Goal: Information Seeking & Learning: Find specific fact

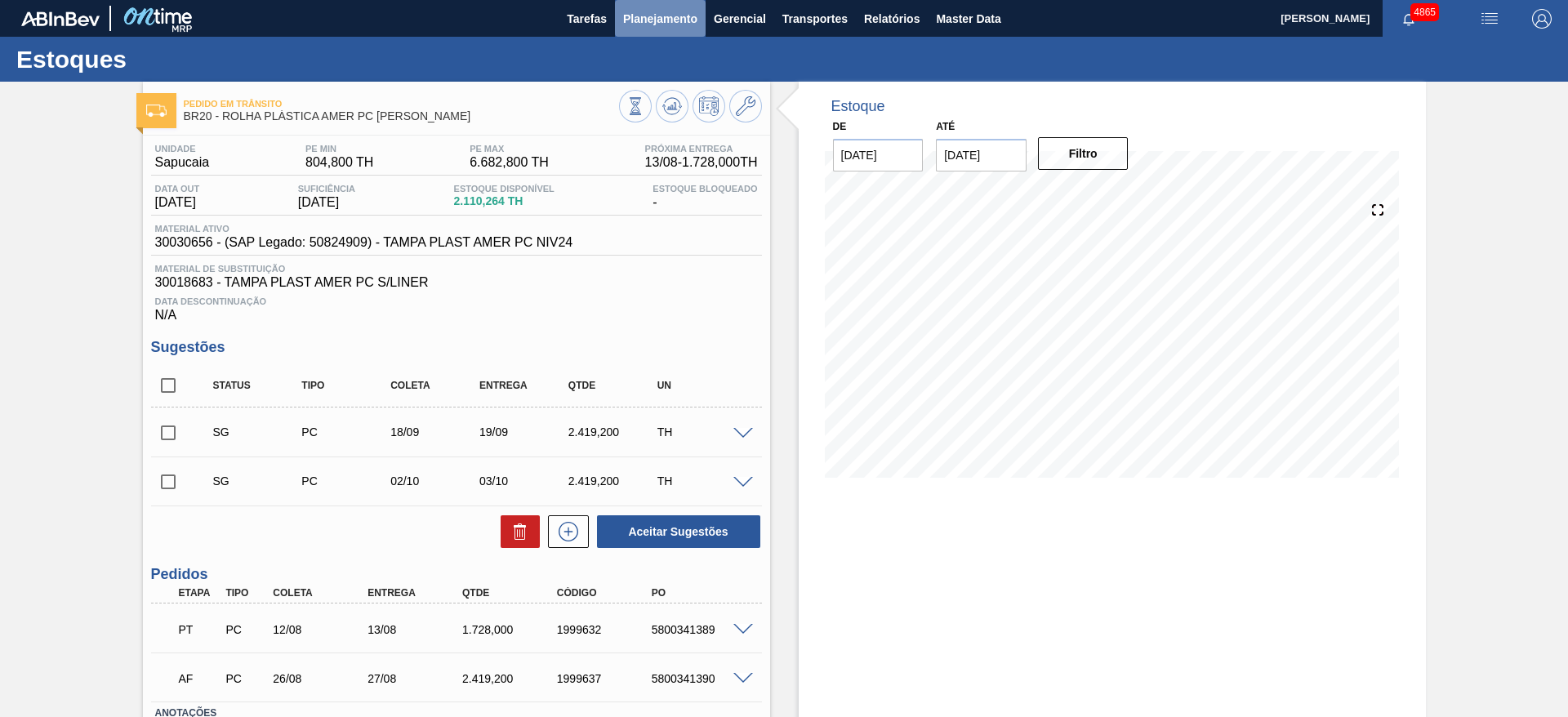
click at [657, 11] on span "Planejamento" at bounding box center [660, 18] width 74 height 19
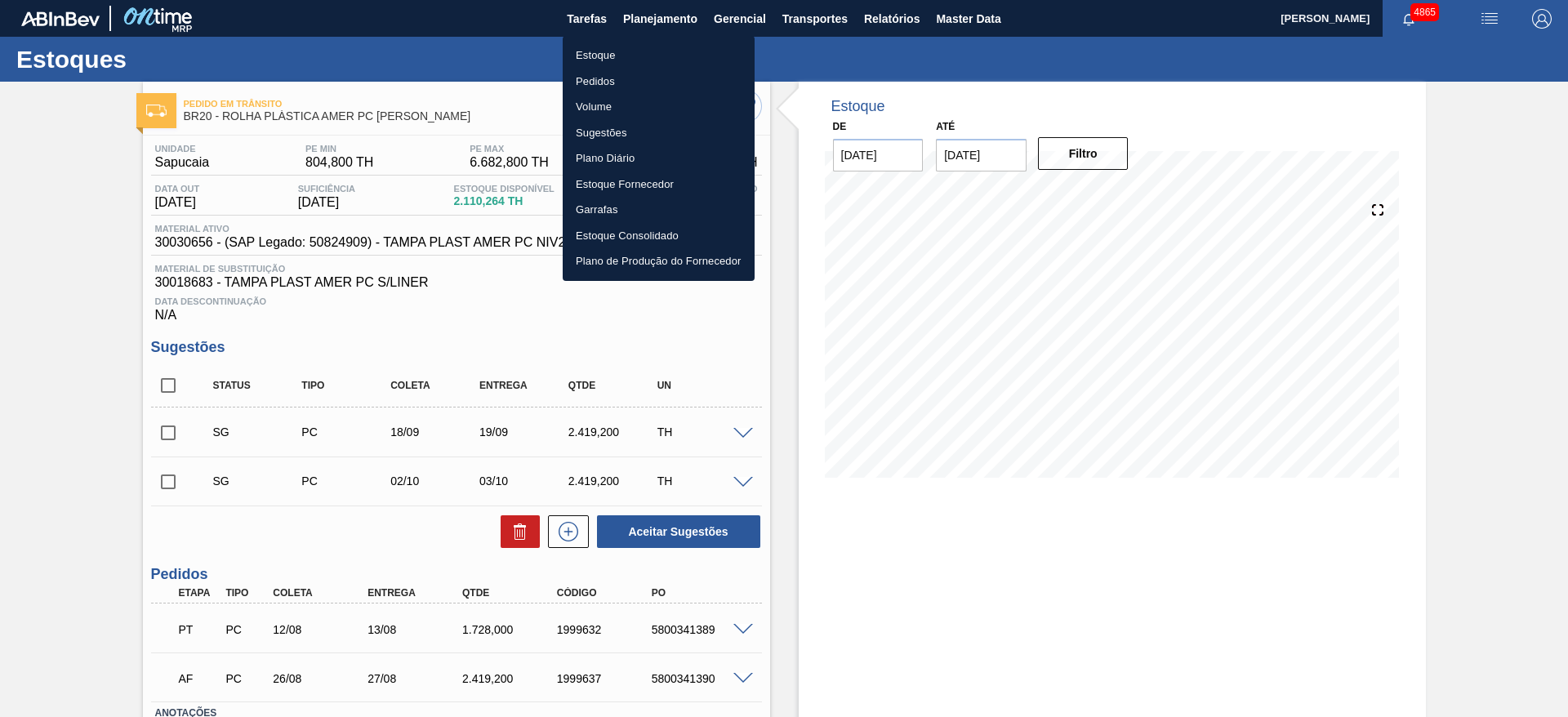
click at [630, 45] on li "Estoque" at bounding box center [658, 55] width 192 height 26
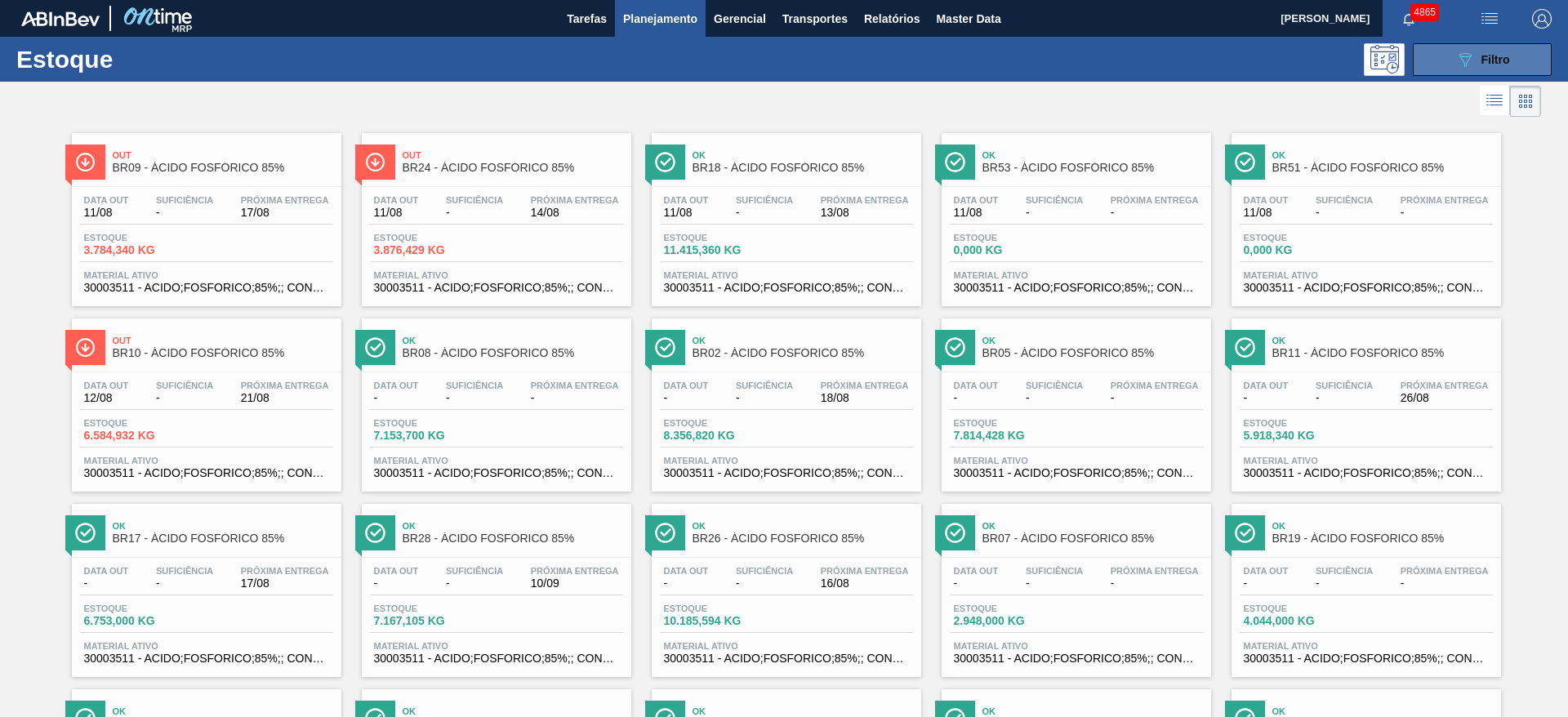
click at [1449, 51] on button "089F7B8B-B2A5-4AFE-B5C0-19BA573D28AC Filtro" at bounding box center [1481, 59] width 139 height 33
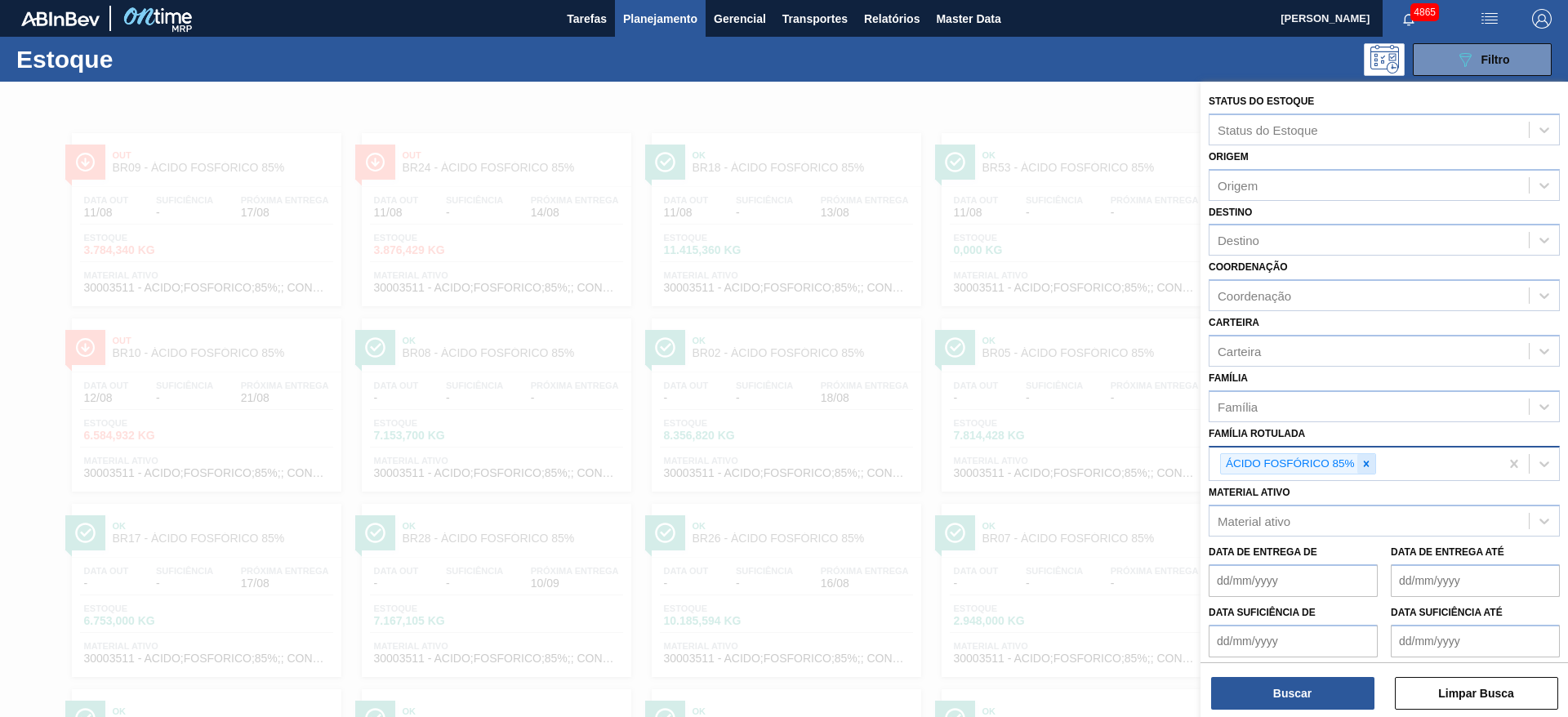
click at [1363, 458] on icon at bounding box center [1367, 464] width 12 height 12
click at [641, 13] on span "Planejamento" at bounding box center [660, 18] width 74 height 19
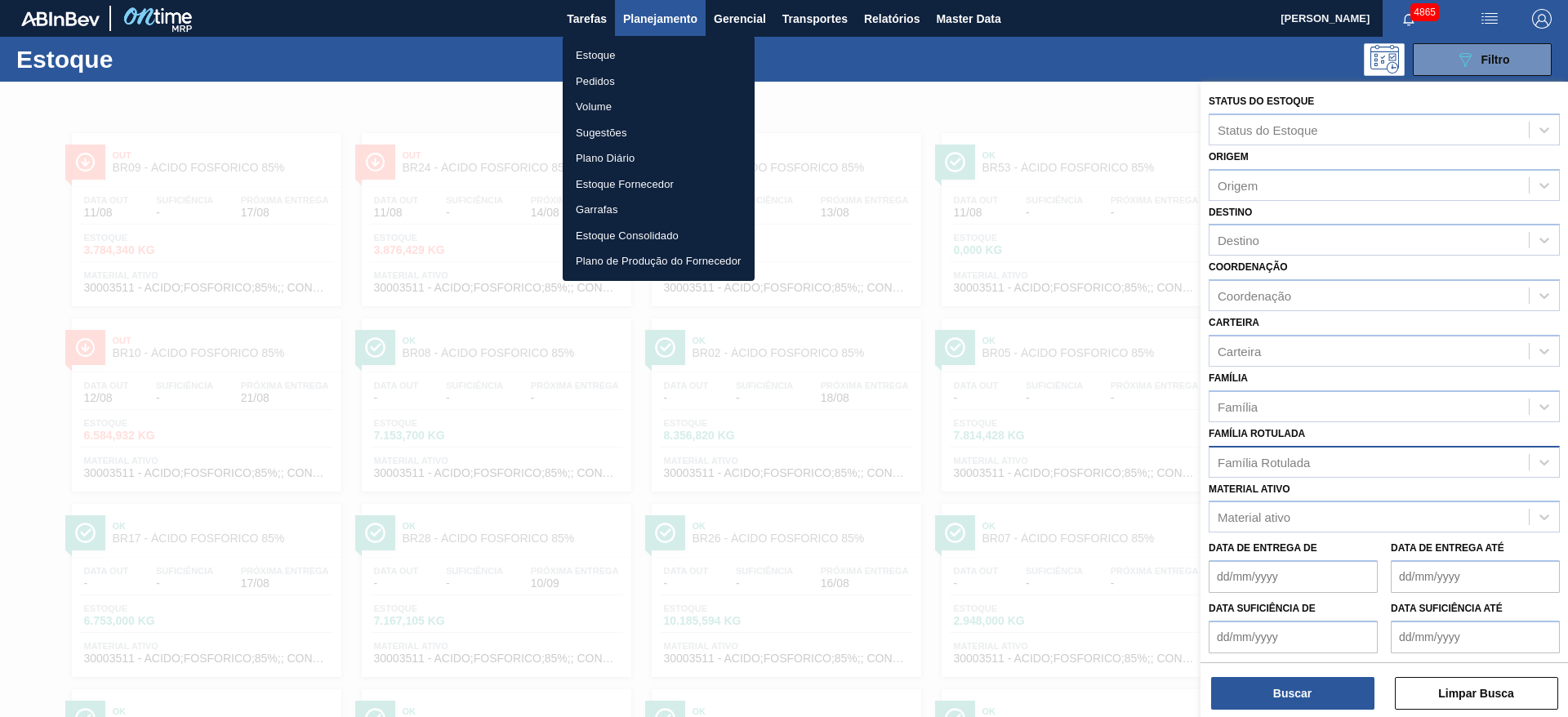
click at [605, 74] on li "Pedidos" at bounding box center [658, 81] width 192 height 26
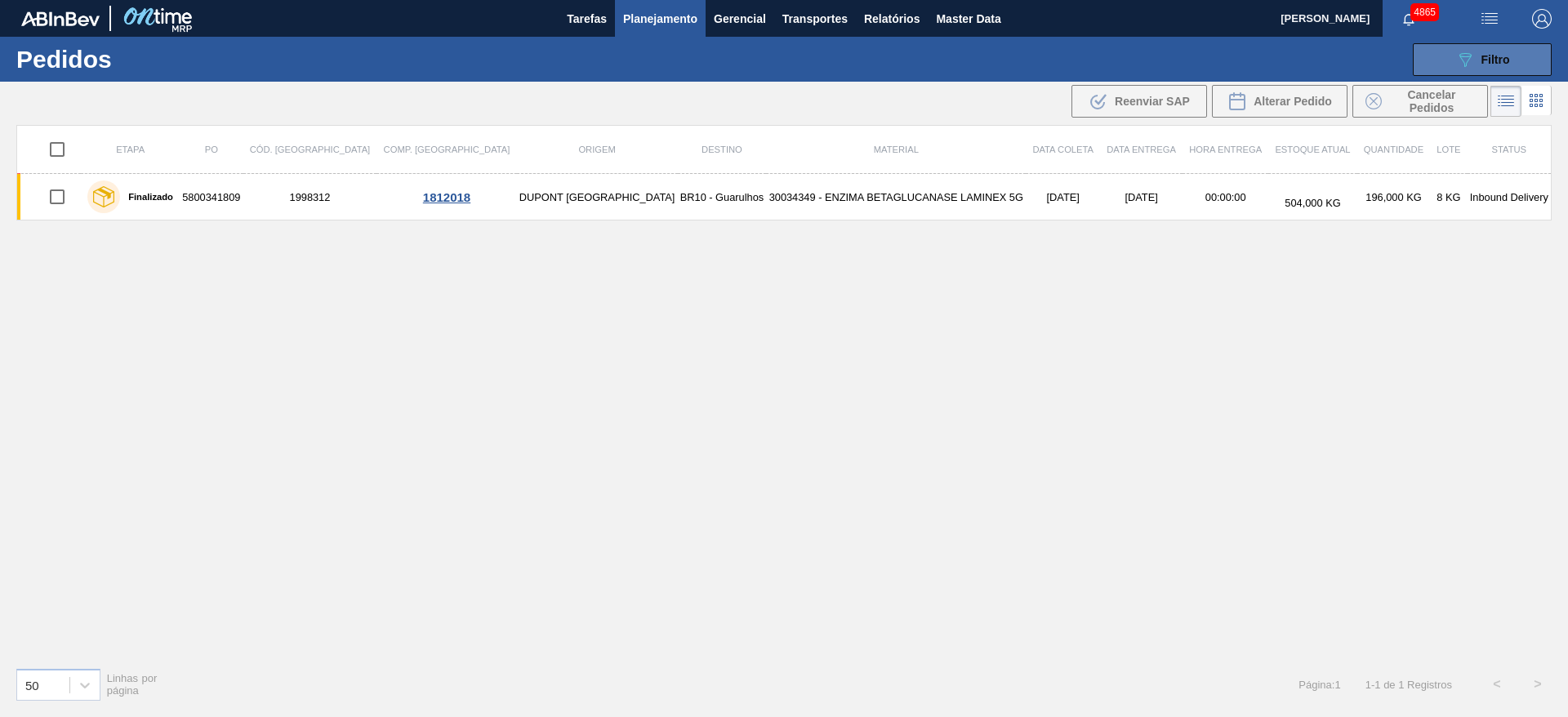
click at [1473, 51] on icon "089F7B8B-B2A5-4AFE-B5C0-19BA573D28AC" at bounding box center [1465, 59] width 19 height 19
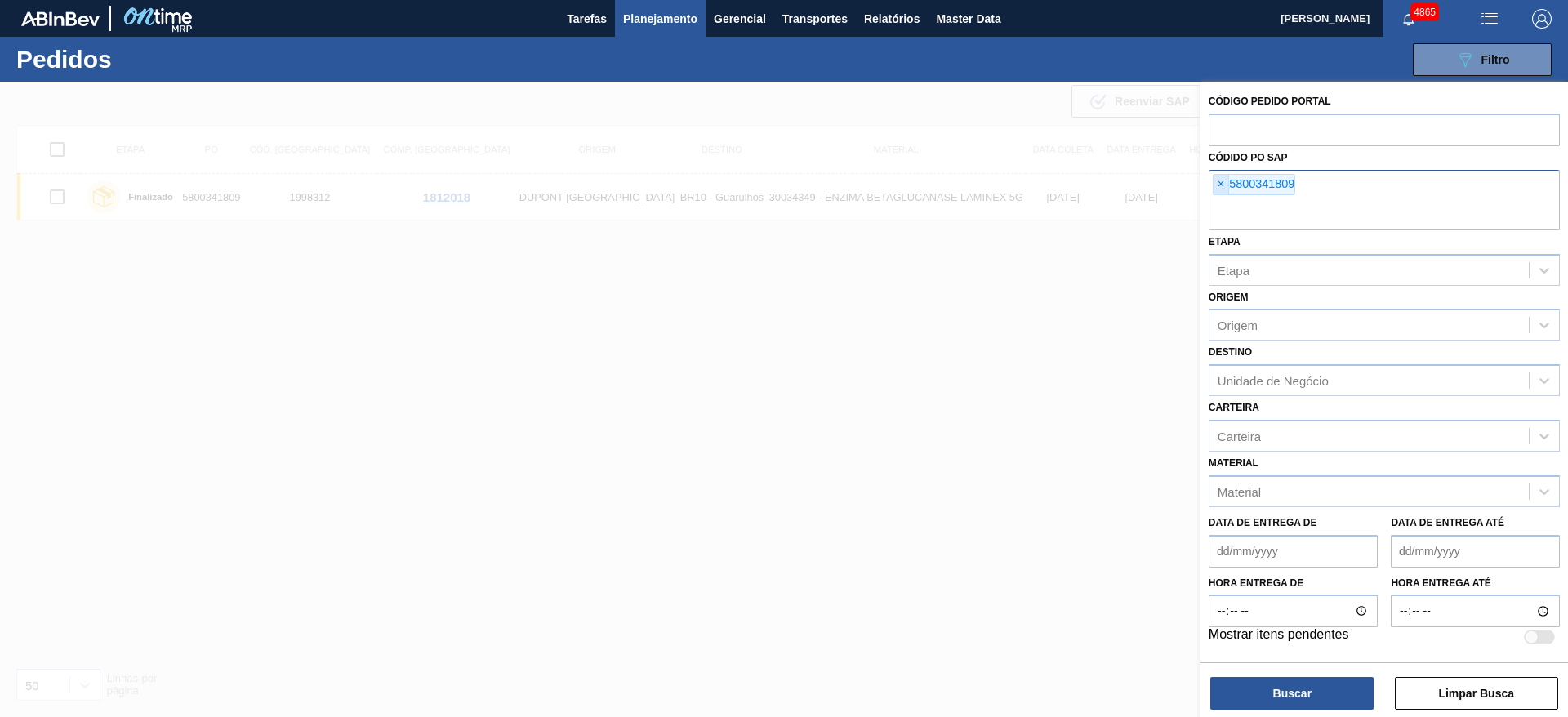
click at [1221, 184] on span "×" at bounding box center [1222, 185] width 16 height 19
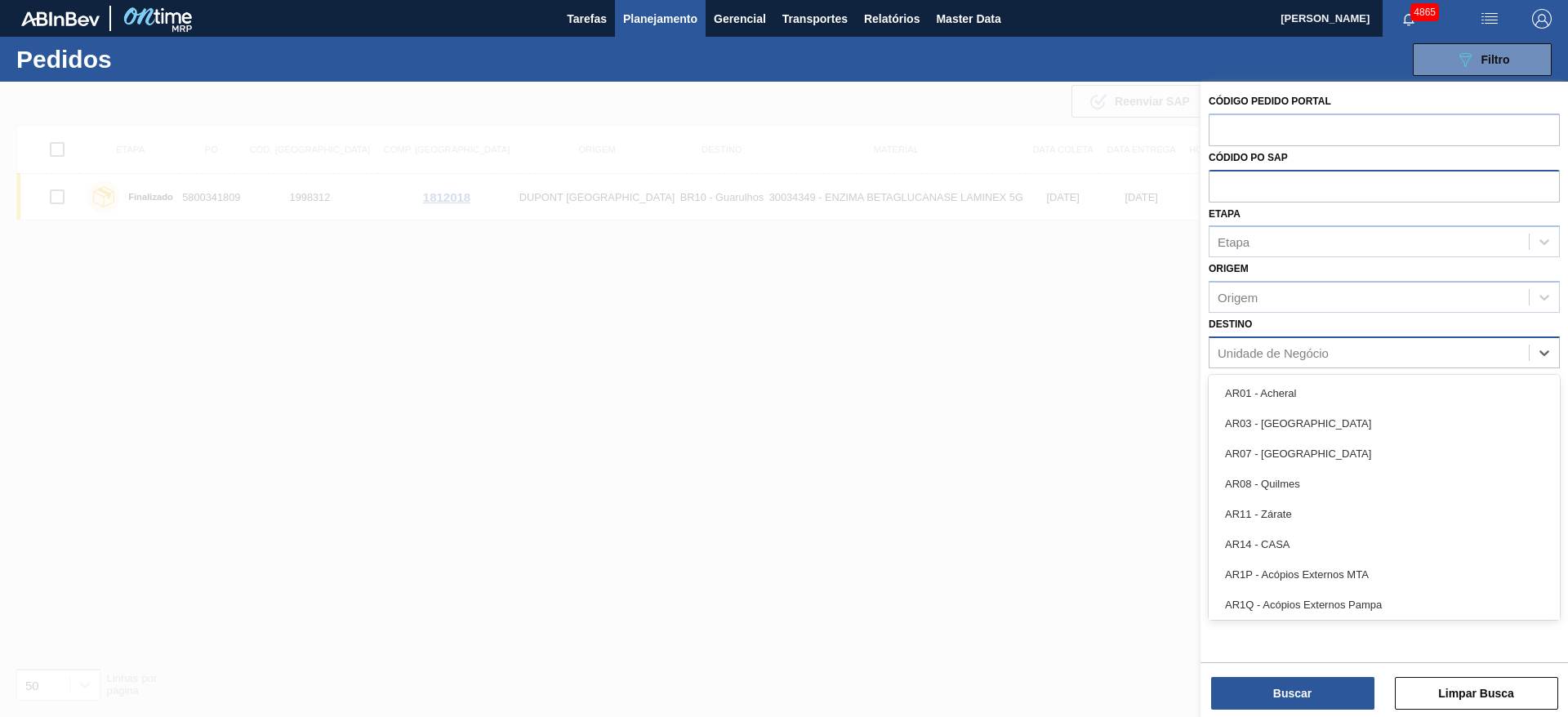
click at [1287, 357] on div "Unidade de Negócio" at bounding box center [1273, 352] width 111 height 14
type input "boh"
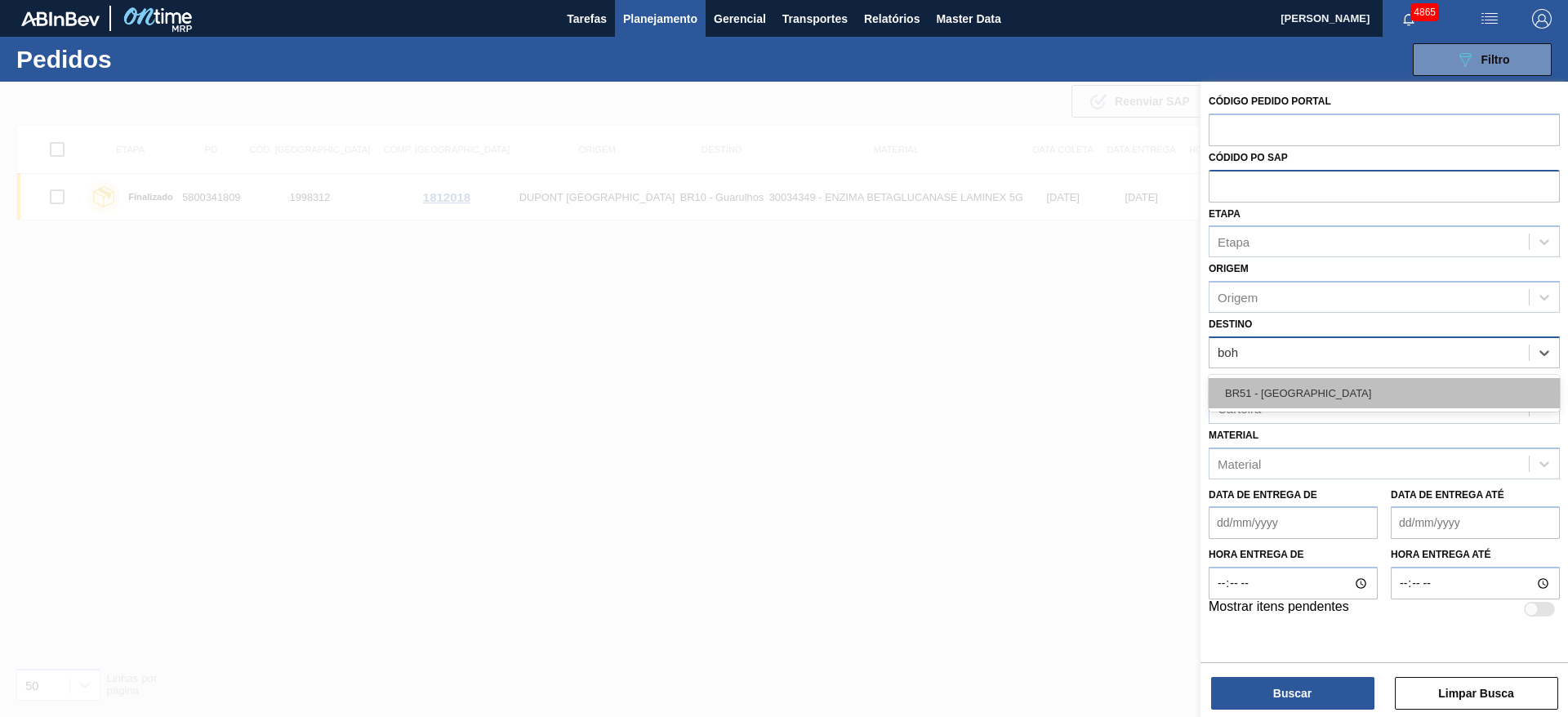
click at [1267, 398] on div "BR51 - [GEOGRAPHIC_DATA]" at bounding box center [1384, 392] width 351 height 30
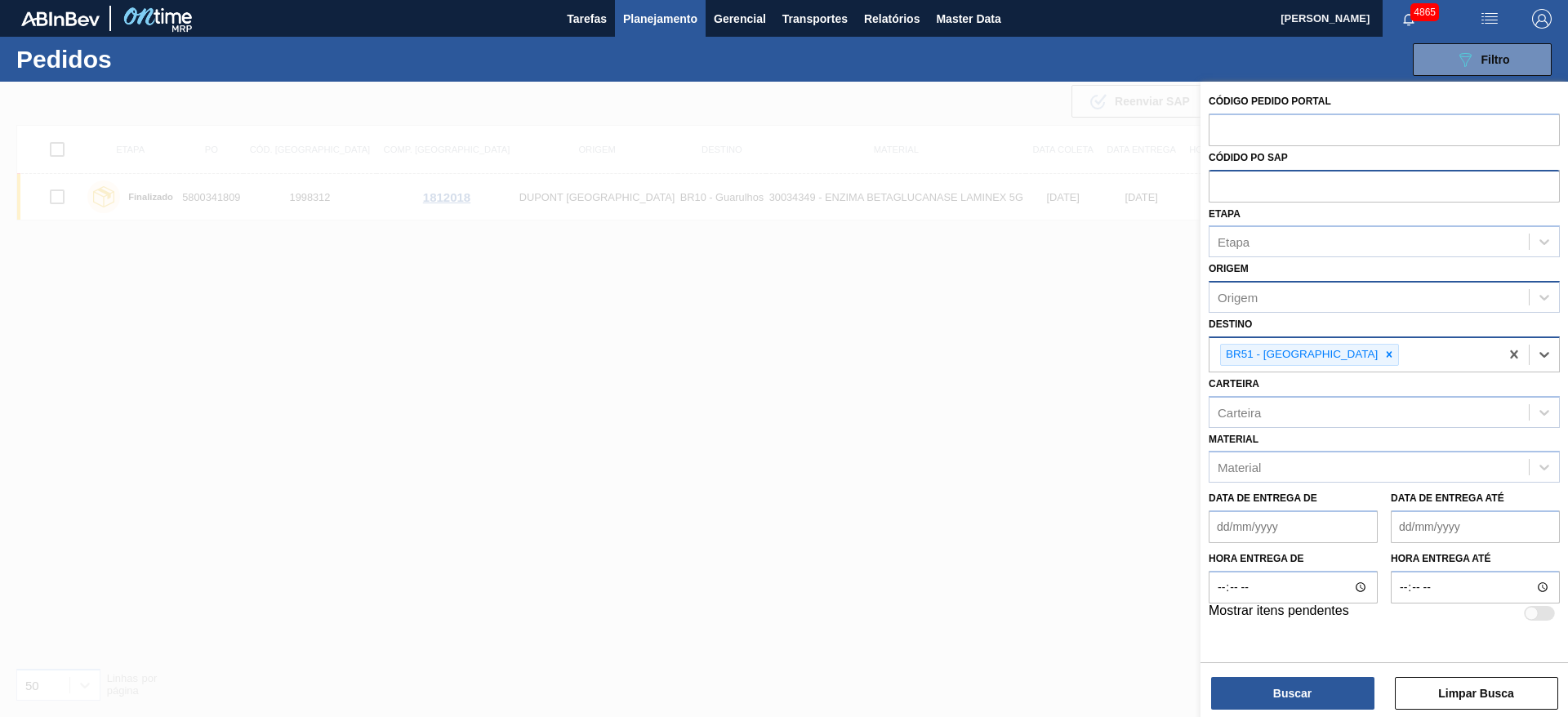
click at [1297, 293] on div "Origem" at bounding box center [1368, 298] width 319 height 23
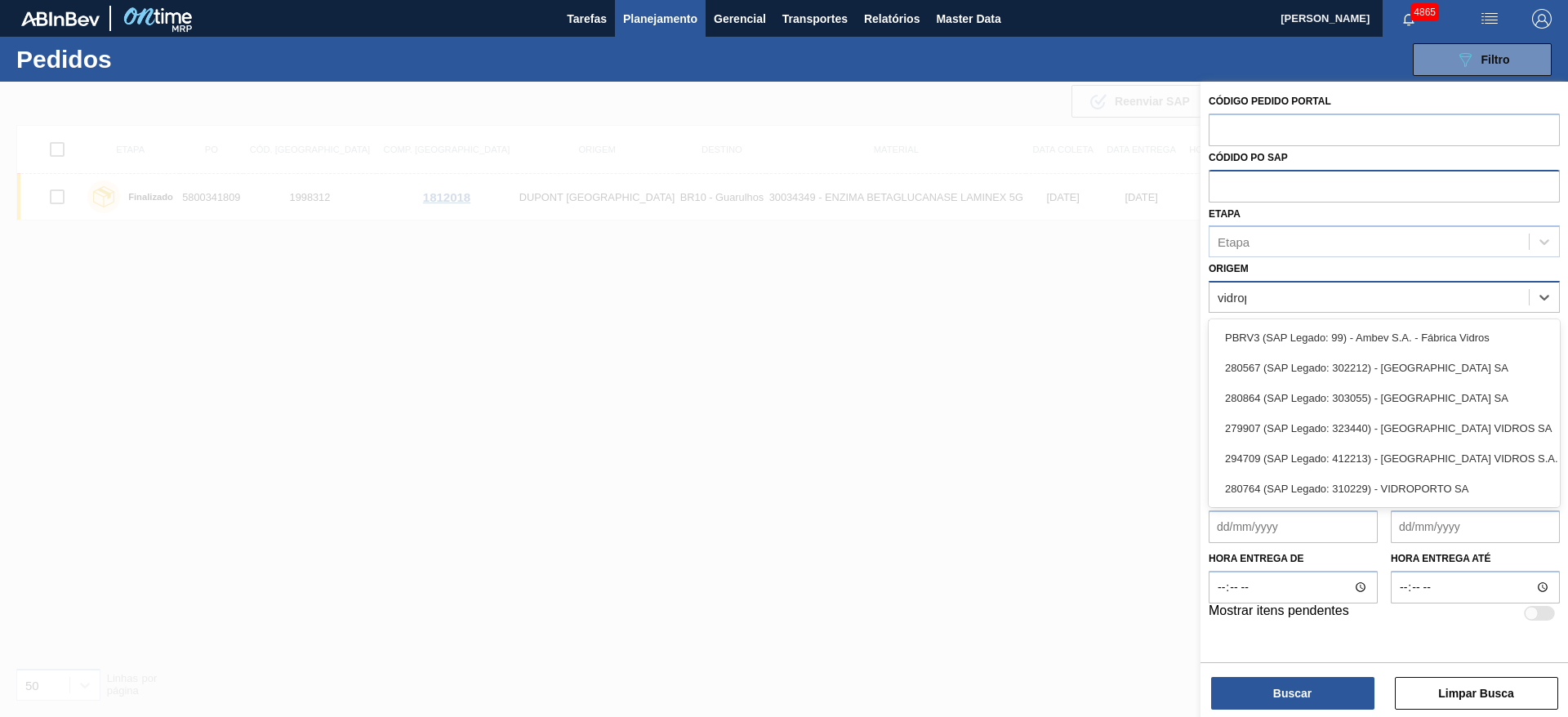
type input "vidropo"
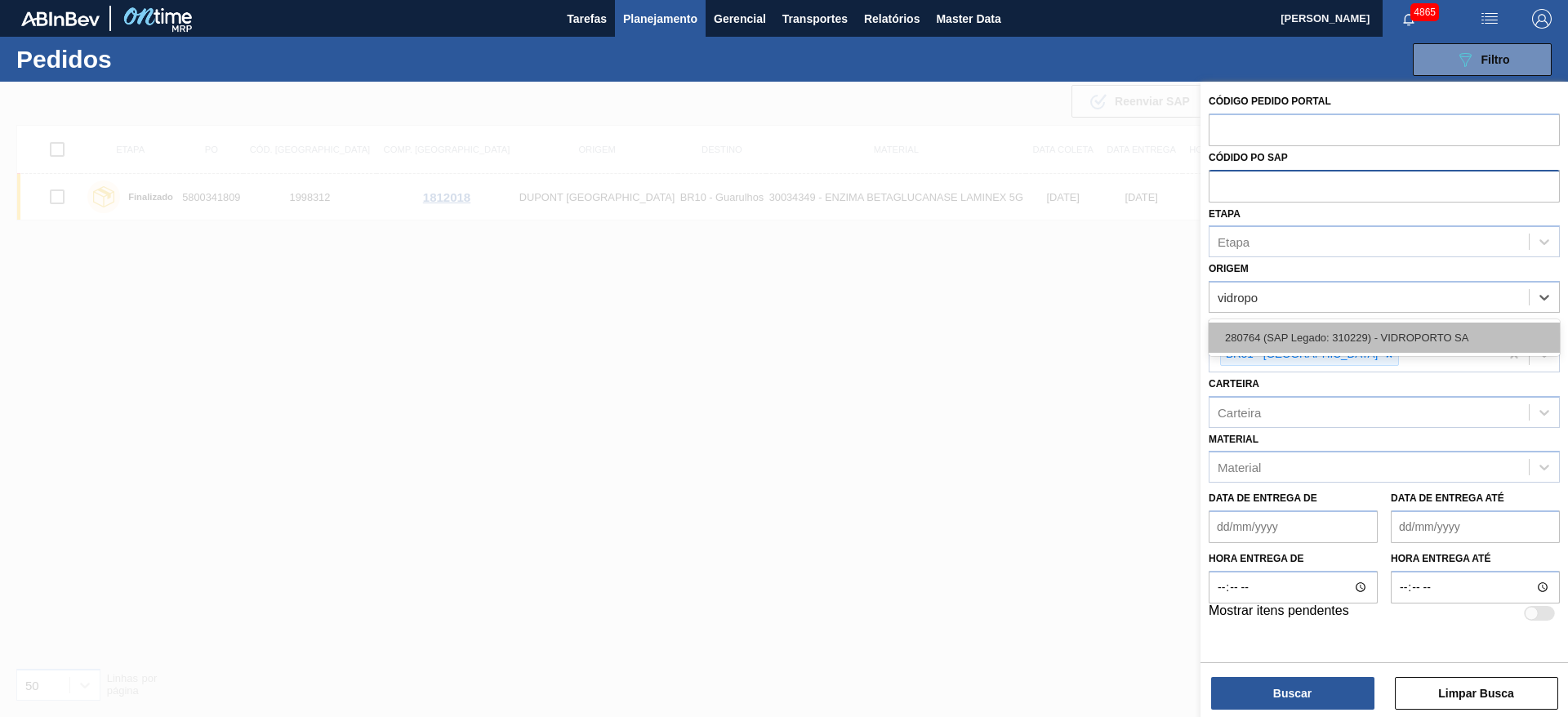
click at [1319, 333] on div "280764 (SAP Legado: 310229) - VIDROPORTO SA" at bounding box center [1384, 337] width 351 height 30
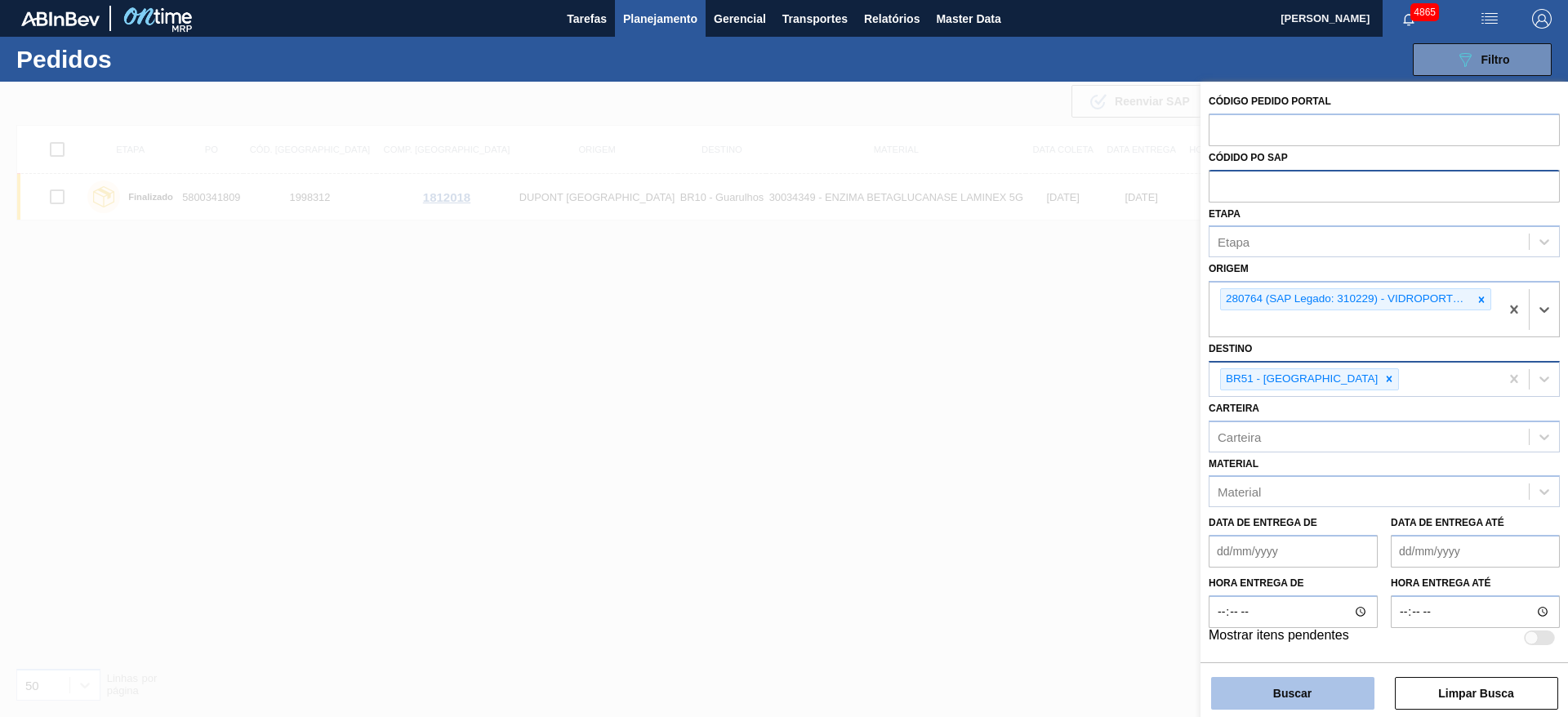
click at [1330, 703] on button "Buscar" at bounding box center [1293, 693] width 164 height 33
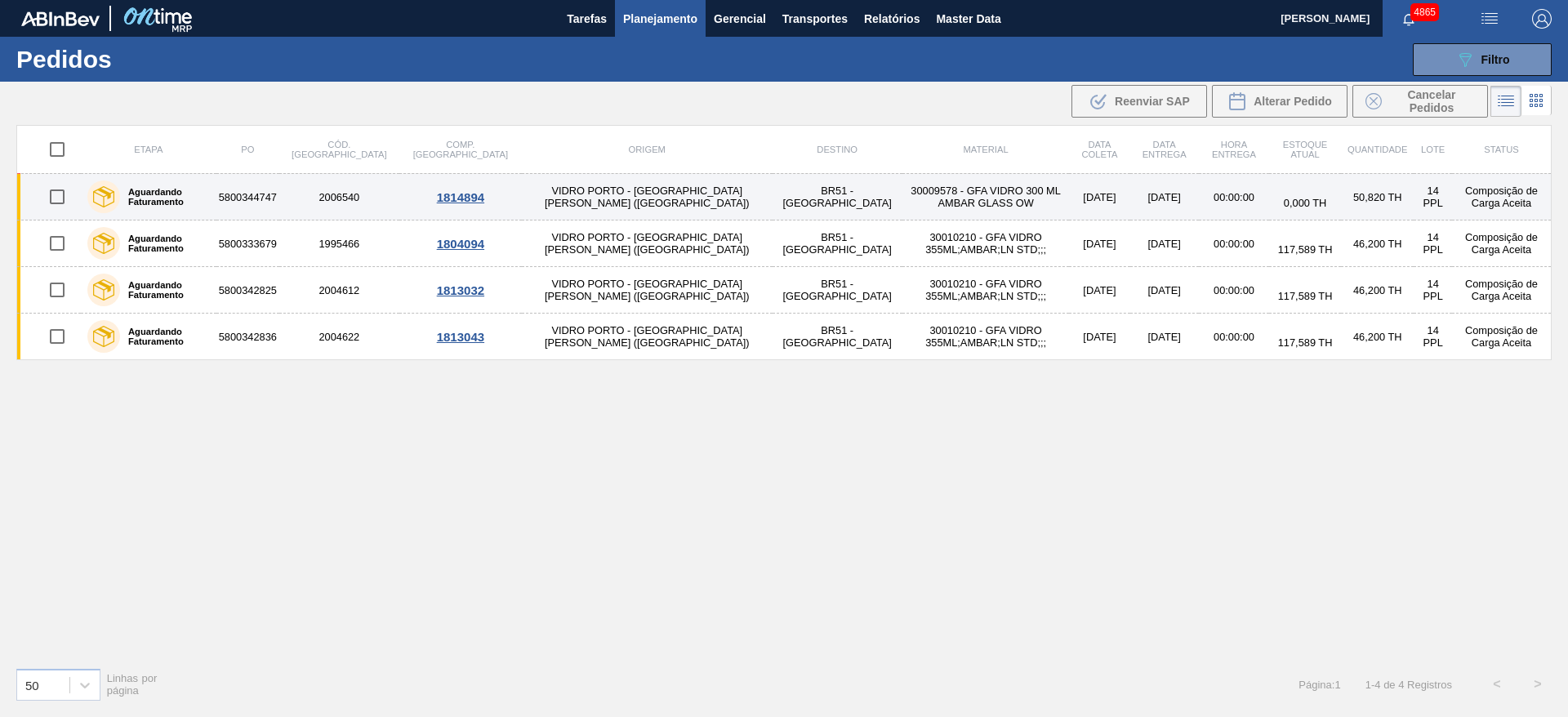
click at [773, 207] on td "BR51 - [GEOGRAPHIC_DATA]" at bounding box center [837, 197] width 129 height 47
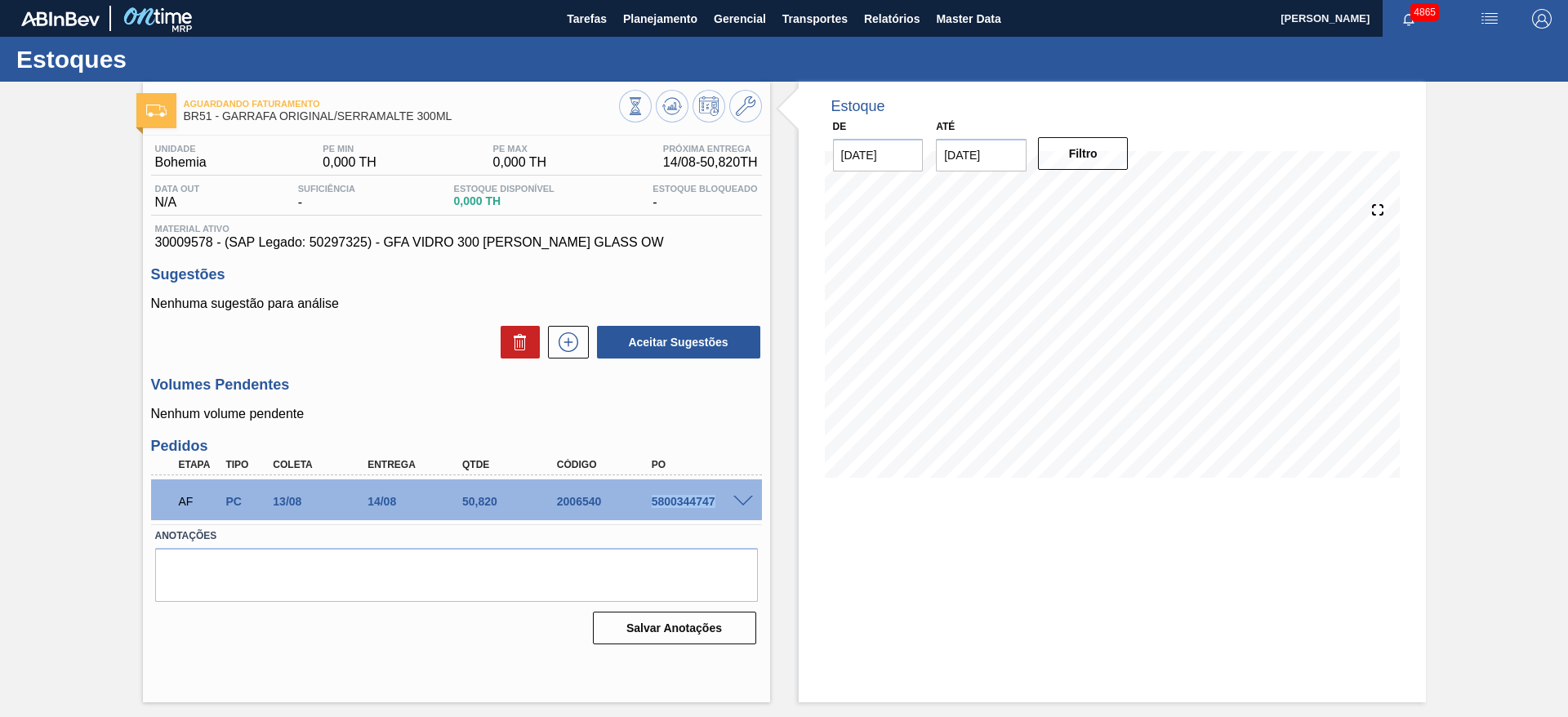
drag, startPoint x: 646, startPoint y: 500, endPoint x: 735, endPoint y: 503, distance: 89.1
click at [732, 505] on div "5800344747" at bounding box center [700, 500] width 106 height 13
copy div "5800344747"
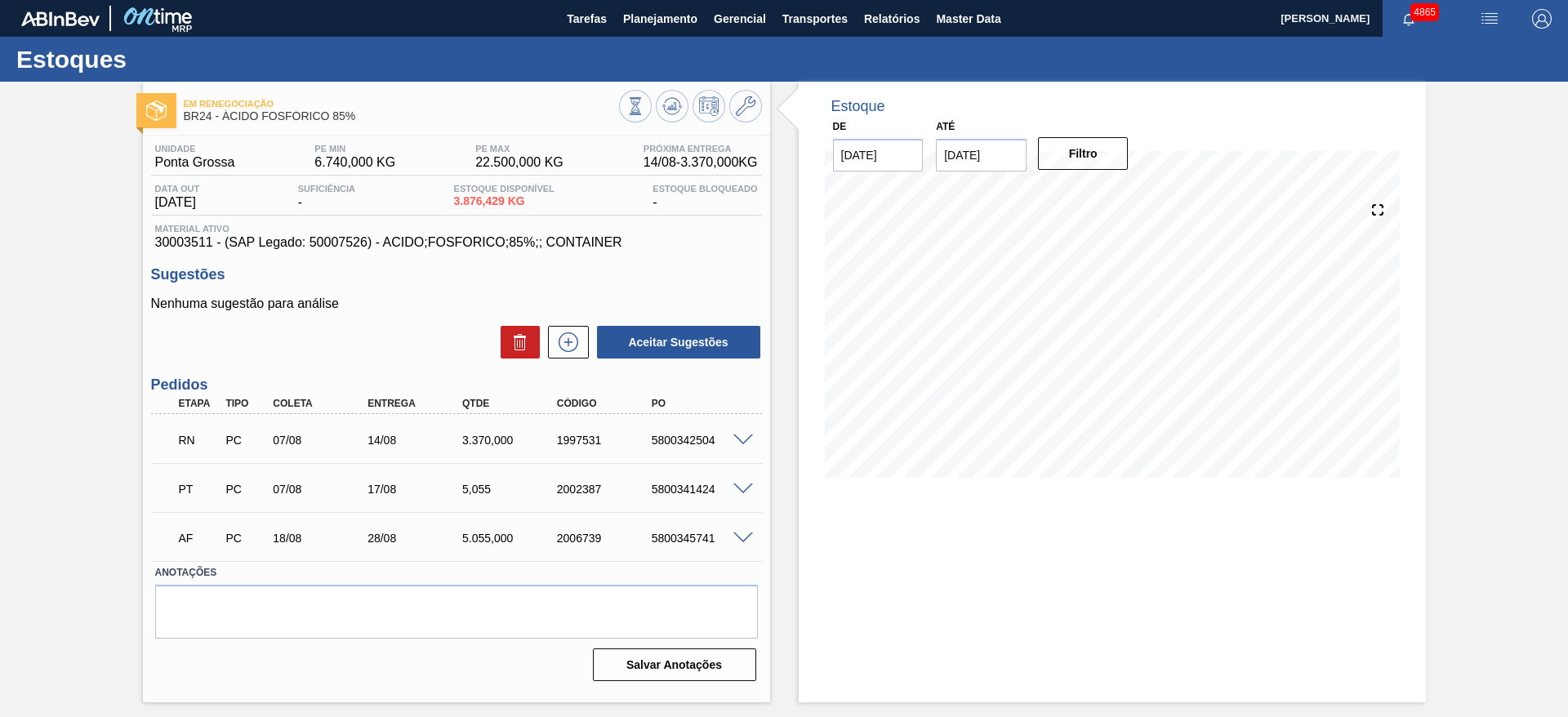
click at [737, 484] on span at bounding box center [743, 489] width 19 height 13
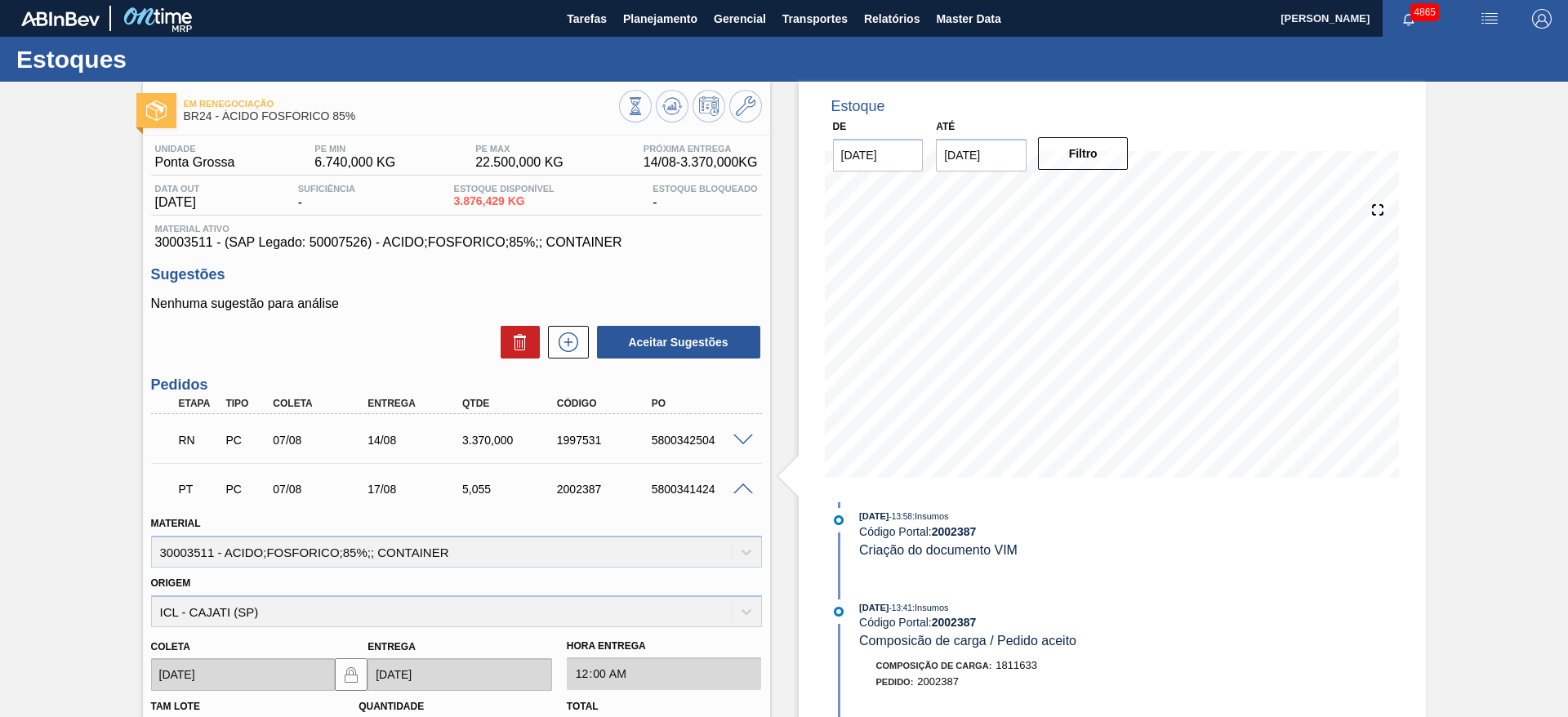
scroll to position [367, 0]
